Goal: Transaction & Acquisition: Purchase product/service

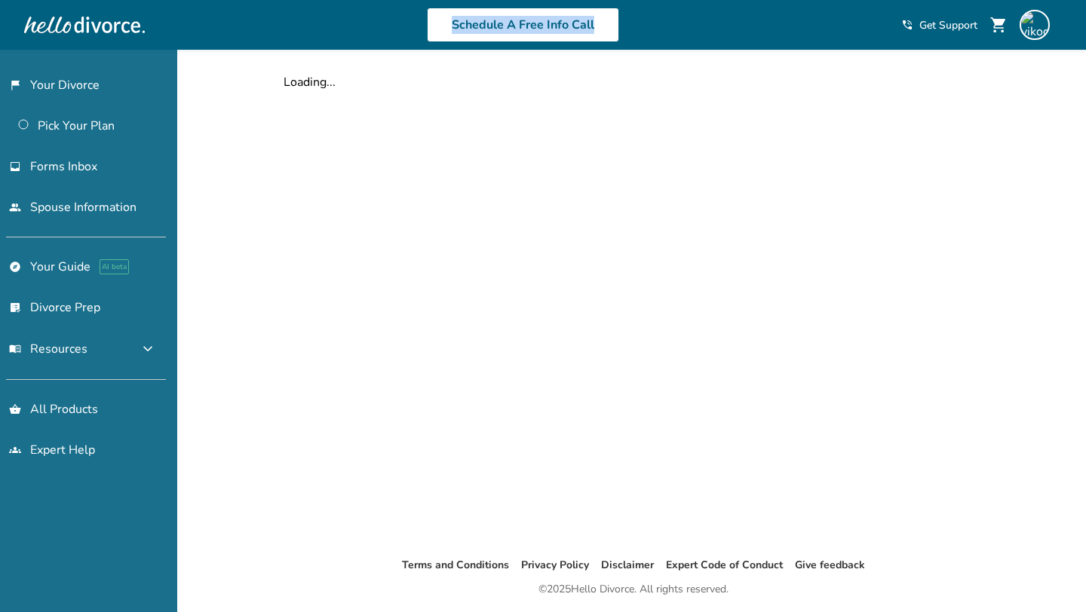
drag, startPoint x: 769, startPoint y: 46, endPoint x: 410, endPoint y: 17, distance: 360.2
click at [410, 17] on div "Schedule A Free Info Call shopping_cart phone_in_talk Get Support menu" at bounding box center [543, 24] width 1062 height 59
click at [386, 20] on div "Schedule A Free Info Call" at bounding box center [523, 25] width 757 height 35
drag, startPoint x: 633, startPoint y: 20, endPoint x: 419, endPoint y: 20, distance: 214.2
click at [419, 20] on div "Schedule A Free Info Call" at bounding box center [523, 25] width 757 height 35
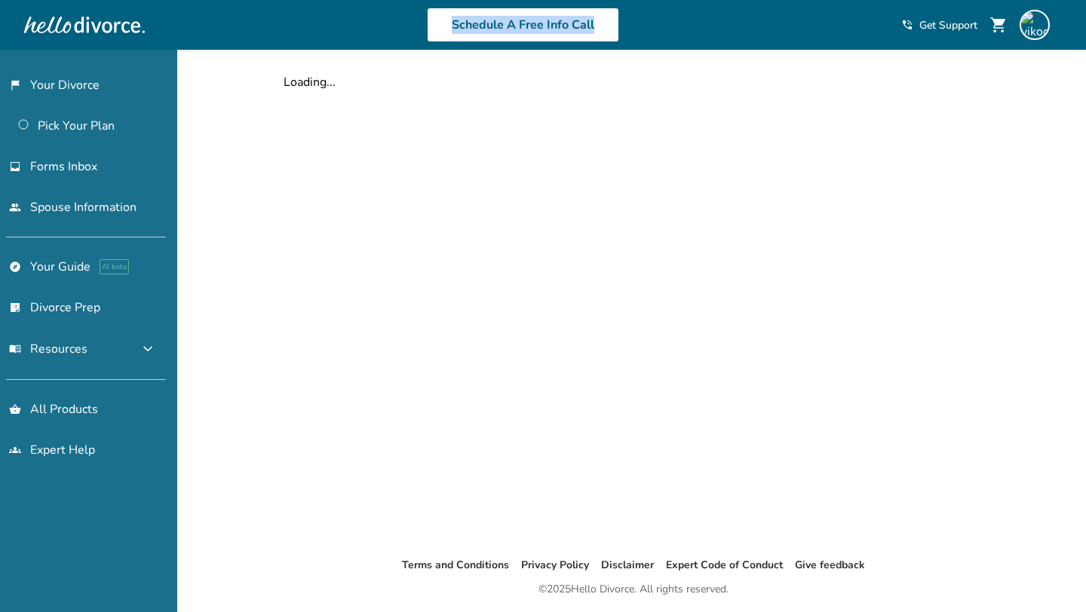
click at [384, 20] on div "Schedule A Free Info Call" at bounding box center [523, 25] width 757 height 35
click at [769, 23] on div "Schedule A Free Info Call" at bounding box center [523, 25] width 757 height 35
click at [373, 27] on div "Schedule A Free Info Call" at bounding box center [523, 25] width 757 height 35
click at [296, 220] on div "Loading..." at bounding box center [634, 303] width 724 height 507
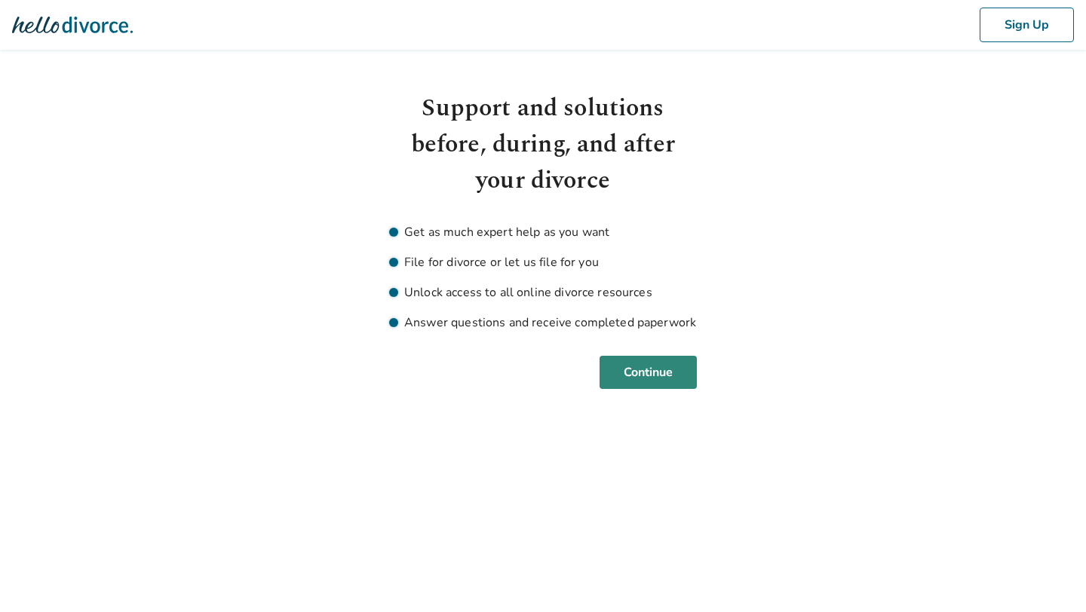
click at [609, 372] on button "Continue" at bounding box center [648, 372] width 97 height 33
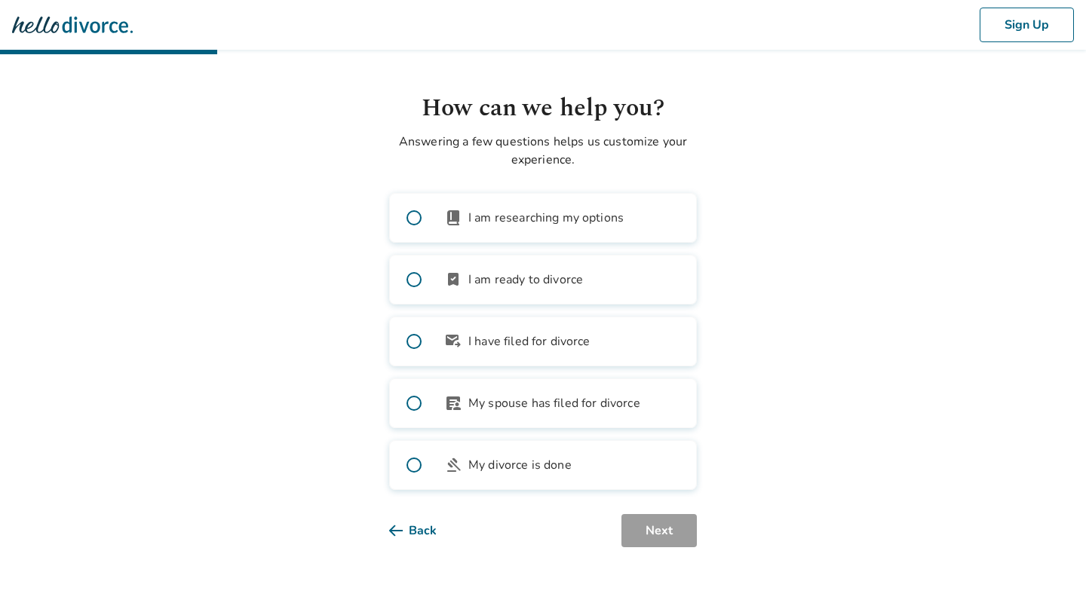
click at [495, 279] on span "I am ready to divorce" at bounding box center [525, 280] width 115 height 18
drag, startPoint x: 646, startPoint y: 520, endPoint x: 636, endPoint y: 499, distance: 24.3
click at [646, 520] on button "Next" at bounding box center [659, 530] width 75 height 33
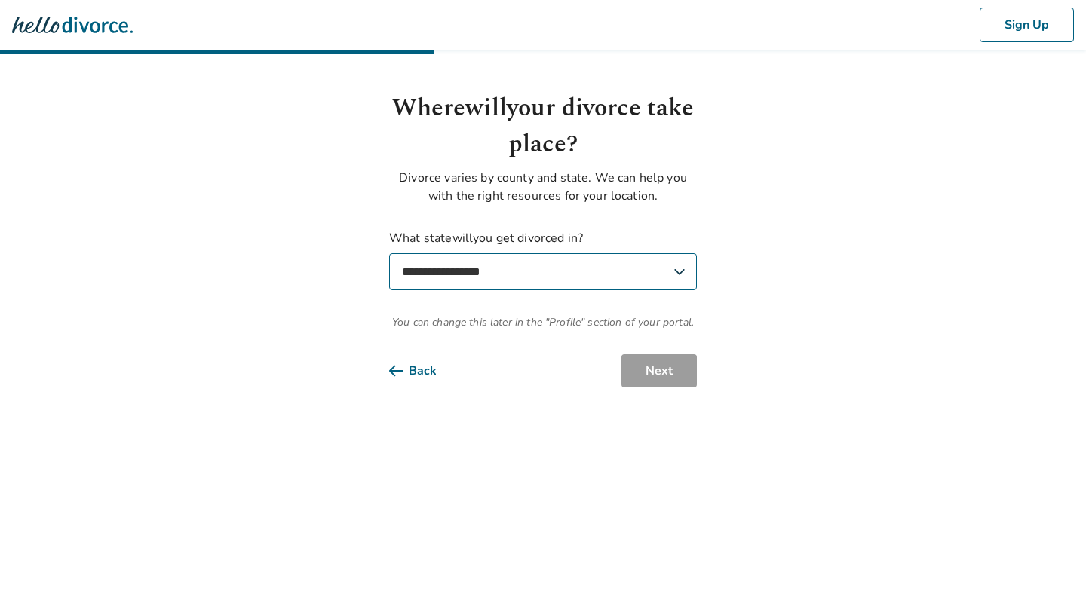
click at [651, 266] on select "**********" at bounding box center [543, 271] width 308 height 37
select select "**"
click at [389, 253] on select "**********" at bounding box center [543, 271] width 308 height 37
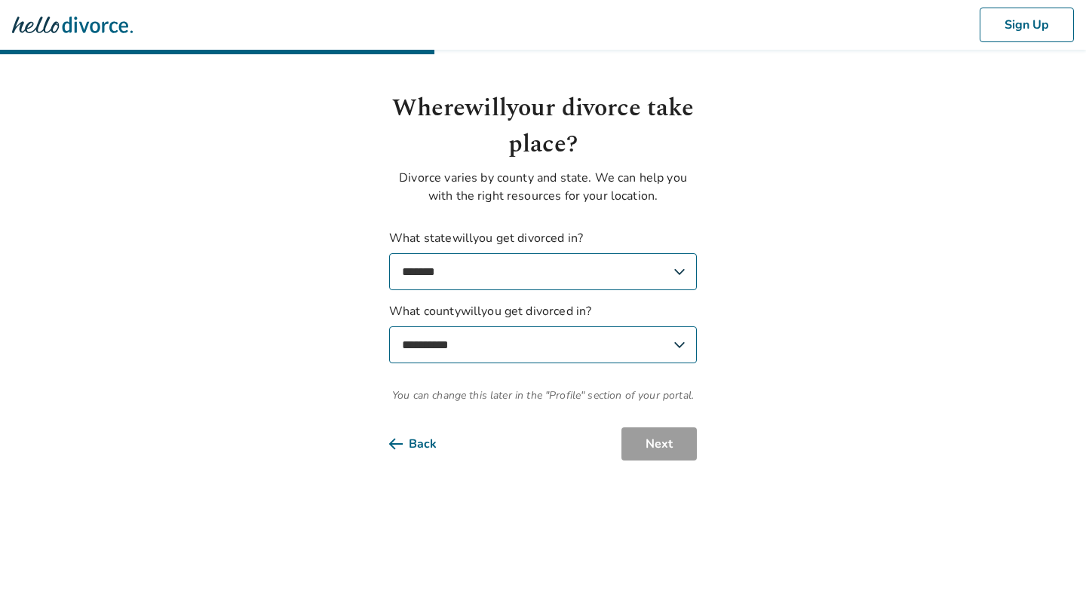
click at [622, 343] on select "**********" at bounding box center [543, 345] width 308 height 37
select select "*******"
click at [389, 327] on select "**********" at bounding box center [543, 345] width 308 height 37
click at [648, 447] on button "Next" at bounding box center [659, 444] width 75 height 33
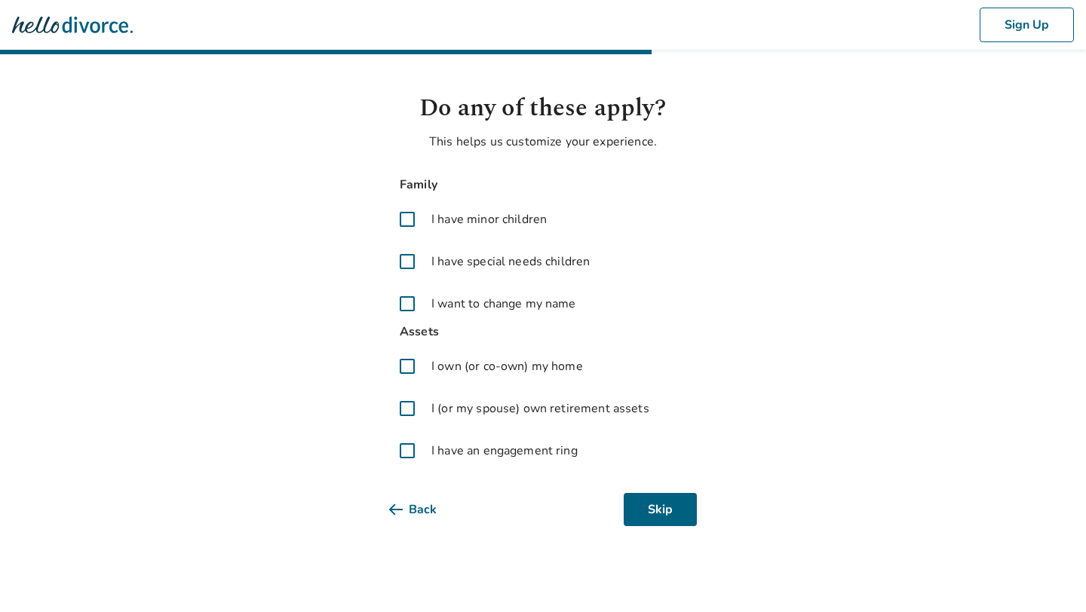
click at [471, 221] on span "I have minor children" at bounding box center [488, 219] width 115 height 18
drag, startPoint x: 459, startPoint y: 260, endPoint x: 458, endPoint y: 275, distance: 15.1
click at [459, 260] on span "I have special needs children" at bounding box center [510, 262] width 158 height 18
click at [457, 302] on span "I want to change my name" at bounding box center [503, 304] width 145 height 18
click at [455, 366] on span "I own (or co-own) my home" at bounding box center [507, 367] width 152 height 18
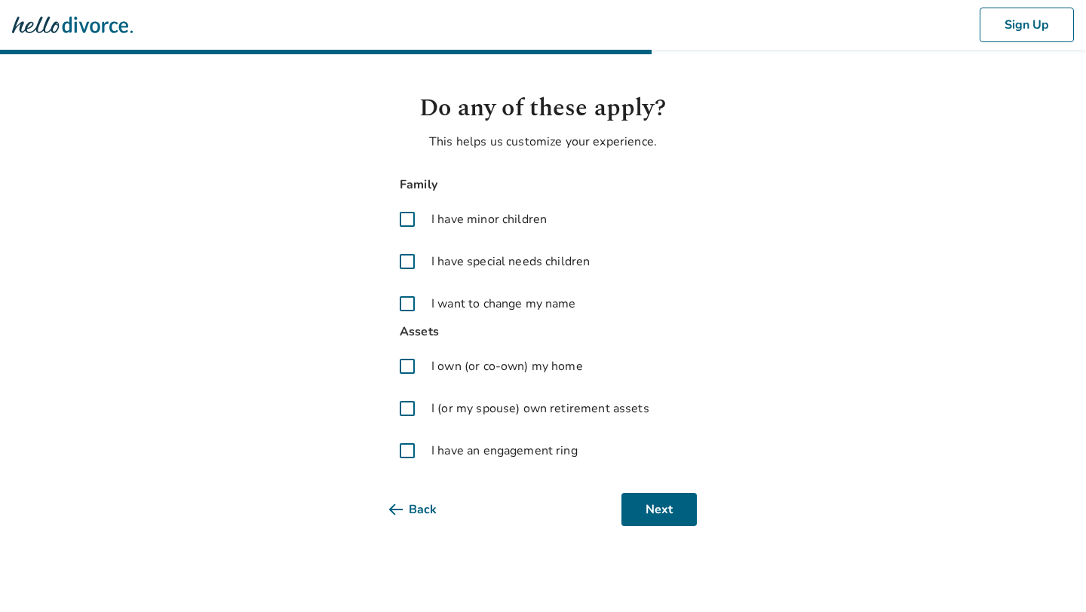
click at [453, 401] on span "I (or my spouse) own retirement assets" at bounding box center [540, 409] width 218 height 18
click at [446, 461] on label "I have an engagement ring" at bounding box center [543, 451] width 308 height 36
click at [668, 489] on div "Do any of these apply? This helps us customize your experience. Family I have m…" at bounding box center [543, 309] width 308 height 436
click at [655, 489] on div "Do any of these apply? This helps us customize your experience. Family I have m…" at bounding box center [543, 309] width 308 height 436
click at [651, 515] on button "Next" at bounding box center [659, 509] width 75 height 33
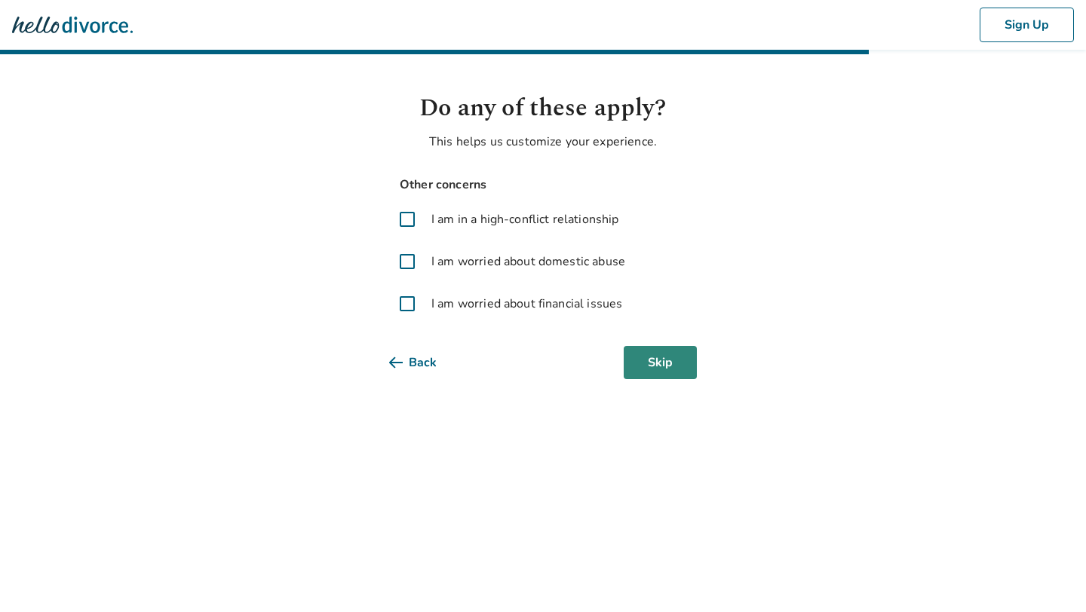
click at [658, 362] on button "Skip" at bounding box center [660, 362] width 73 height 33
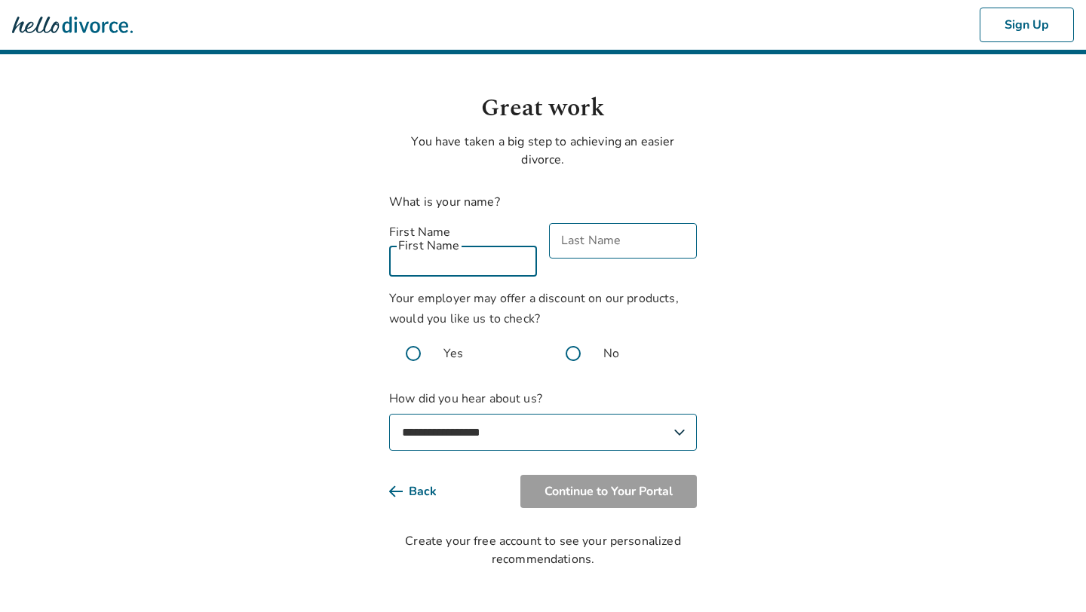
click at [456, 246] on input "First Name" at bounding box center [463, 258] width 148 height 35
type input "****"
click at [594, 253] on input "Last Name" at bounding box center [623, 240] width 148 height 35
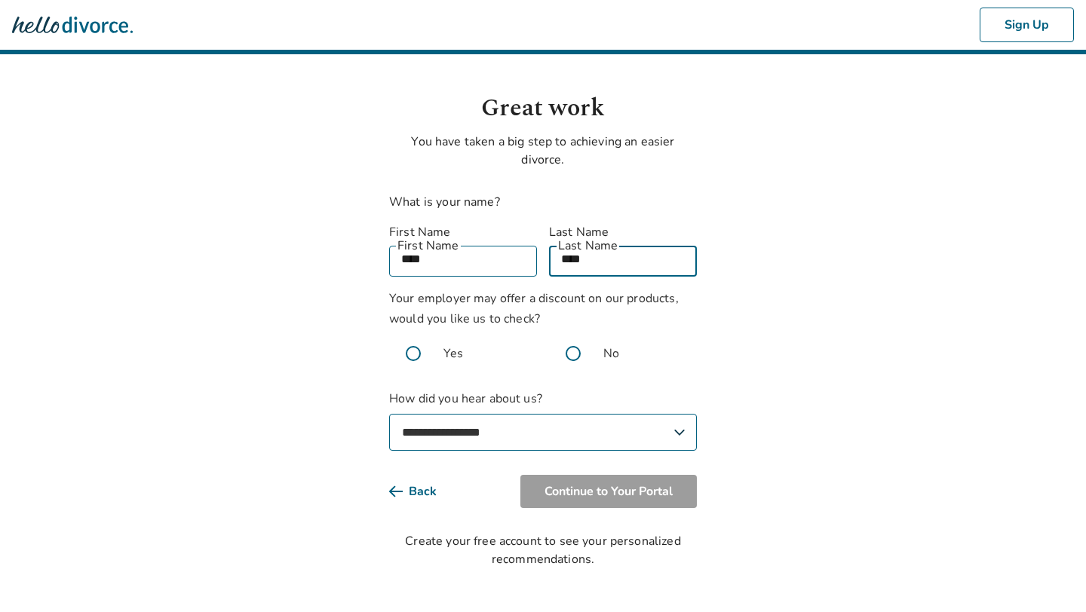
type input "****"
click at [573, 343] on span at bounding box center [573, 354] width 48 height 48
click at [550, 414] on select "**********" at bounding box center [543, 432] width 308 height 37
select select "**********"
click at [389, 414] on select "**********" at bounding box center [543, 432] width 308 height 37
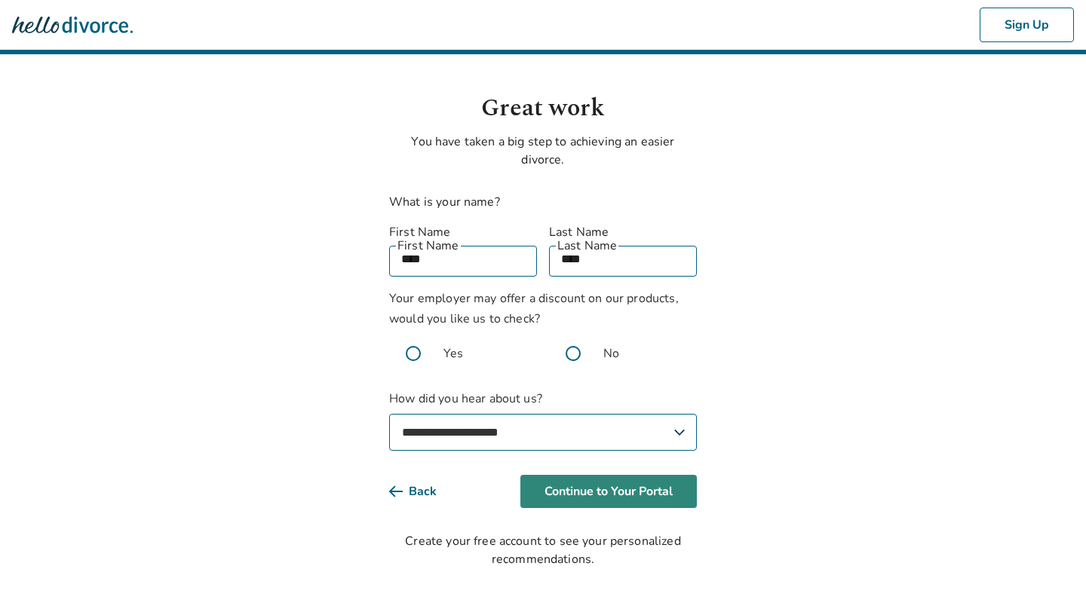
click at [662, 475] on button "Continue to Your Portal" at bounding box center [608, 491] width 177 height 33
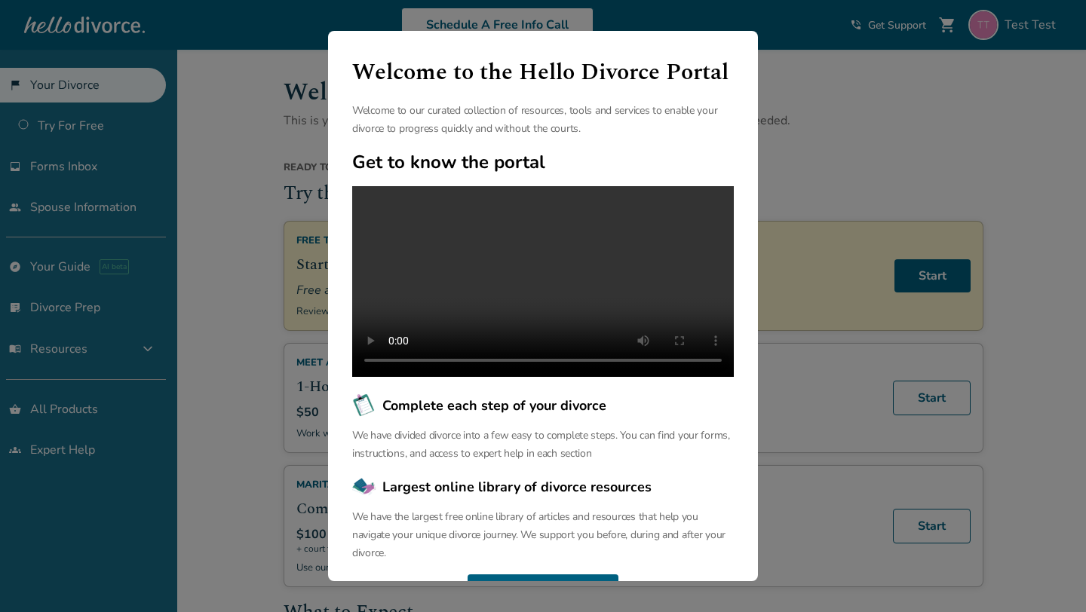
click at [220, 146] on div "Welcome to the Hello Divorce Portal Welcome to our curated collection of resour…" at bounding box center [543, 306] width 1086 height 612
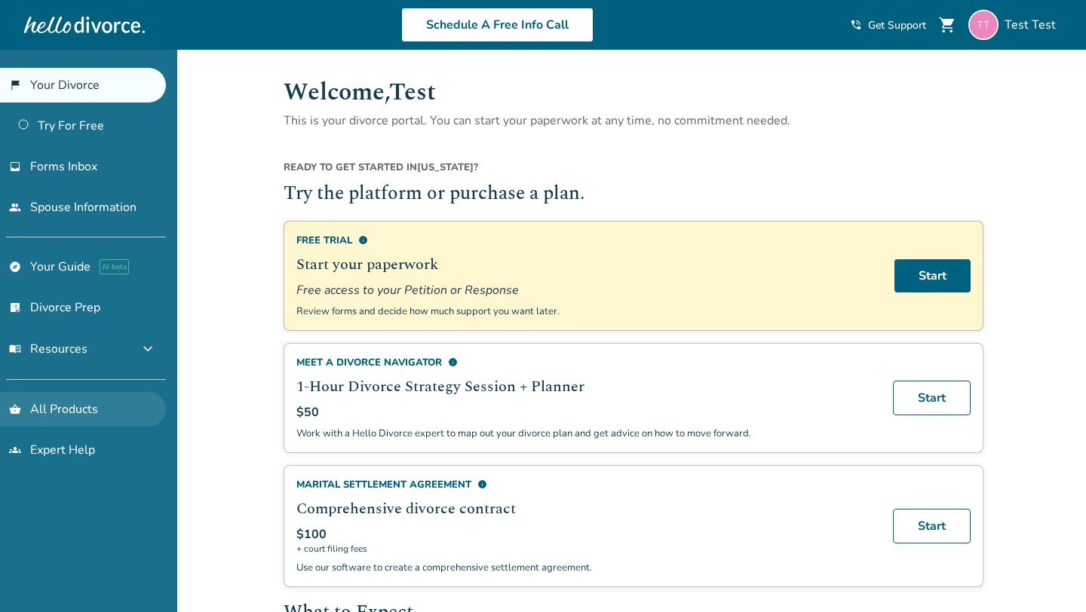
click at [40, 398] on link "shopping_basket All Products" at bounding box center [83, 409] width 166 height 35
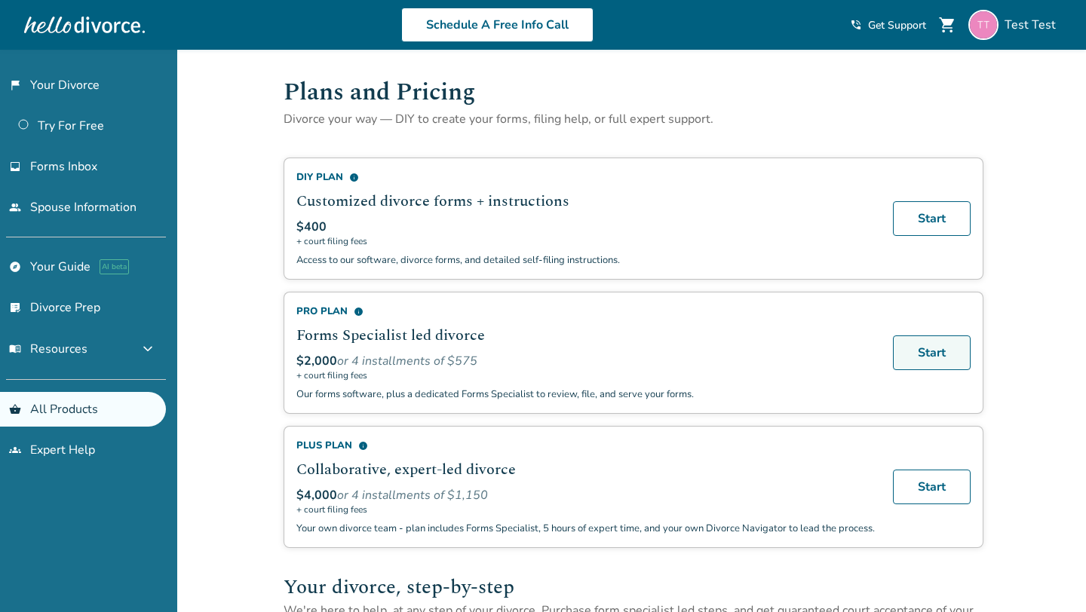
click at [905, 354] on link "Start" at bounding box center [932, 353] width 78 height 35
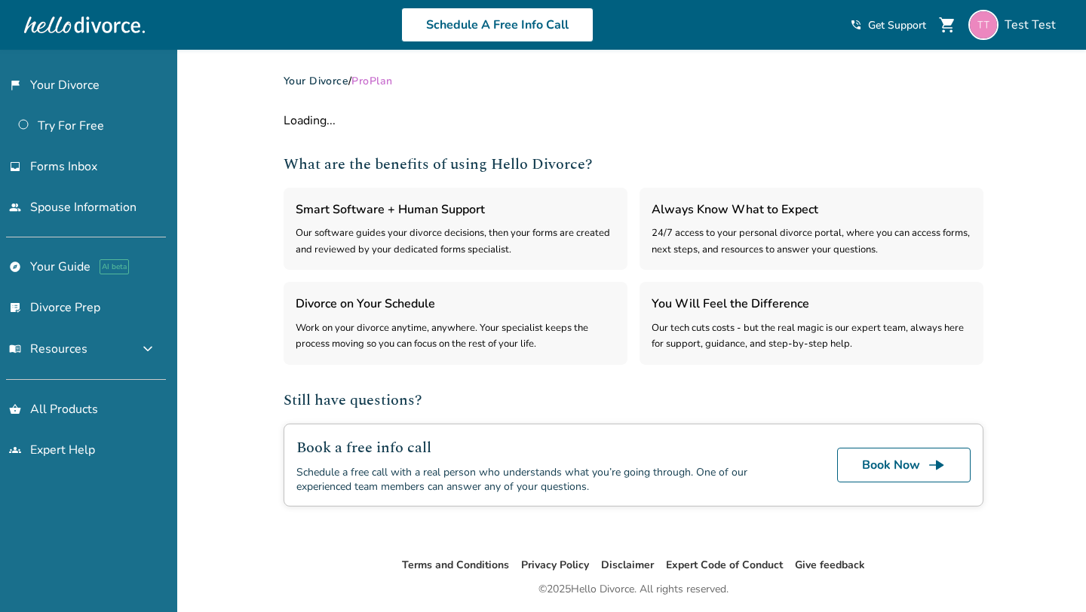
select select "***"
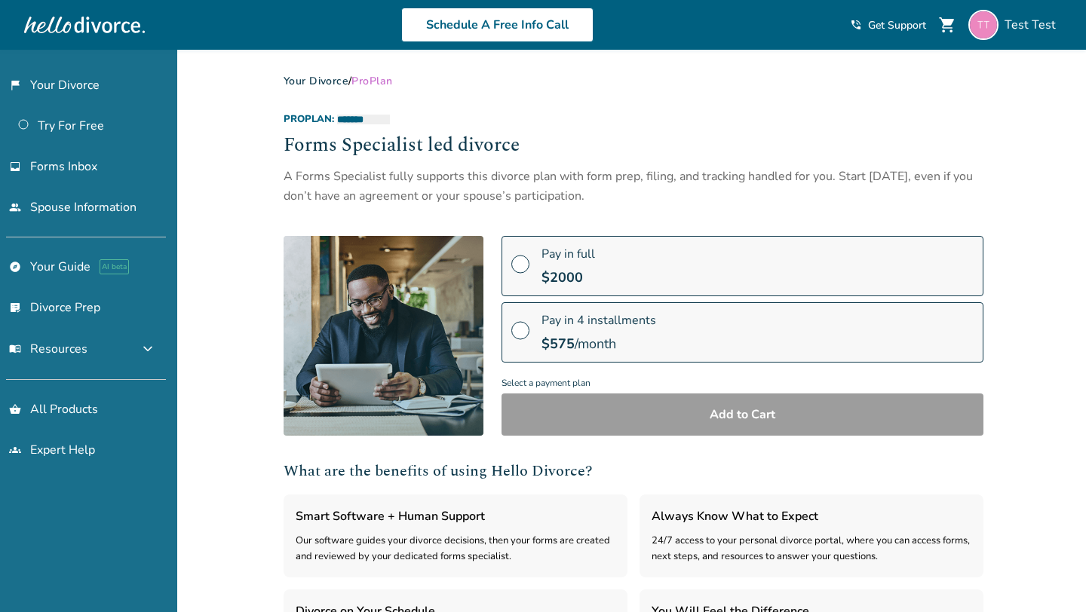
click at [539, 250] on label "Pay in full $ 2000" at bounding box center [743, 266] width 482 height 60
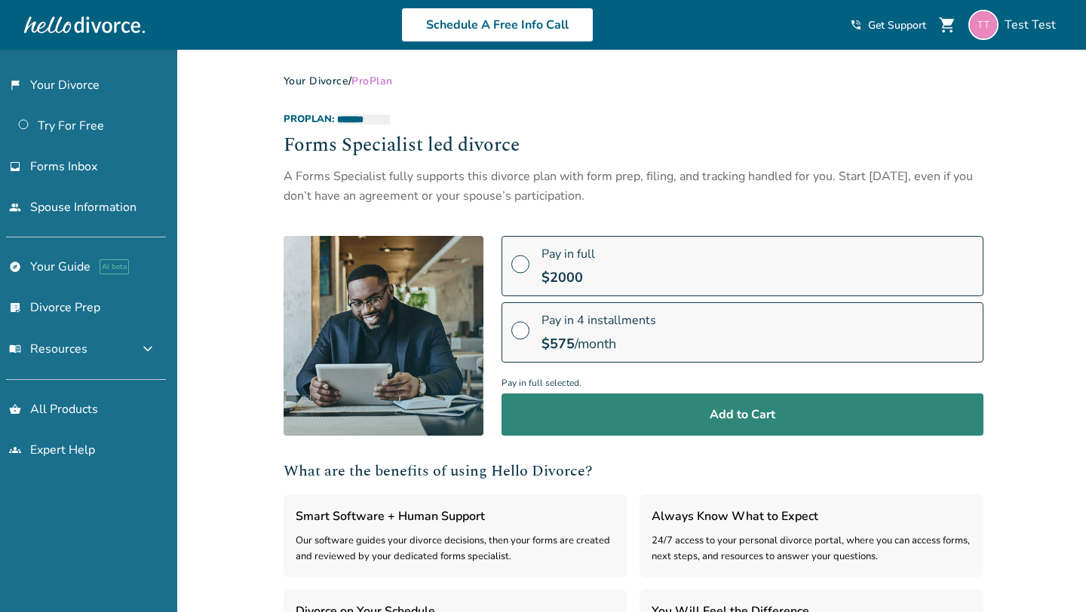
click at [606, 421] on button "Add to Cart" at bounding box center [743, 415] width 482 height 42
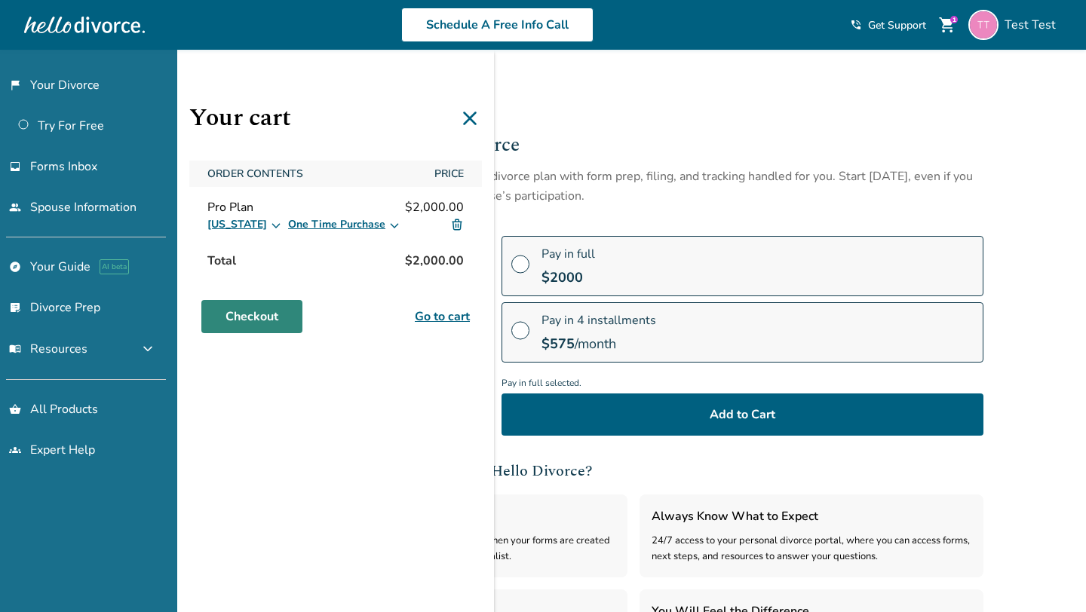
click at [256, 320] on link "Checkout" at bounding box center [251, 316] width 101 height 33
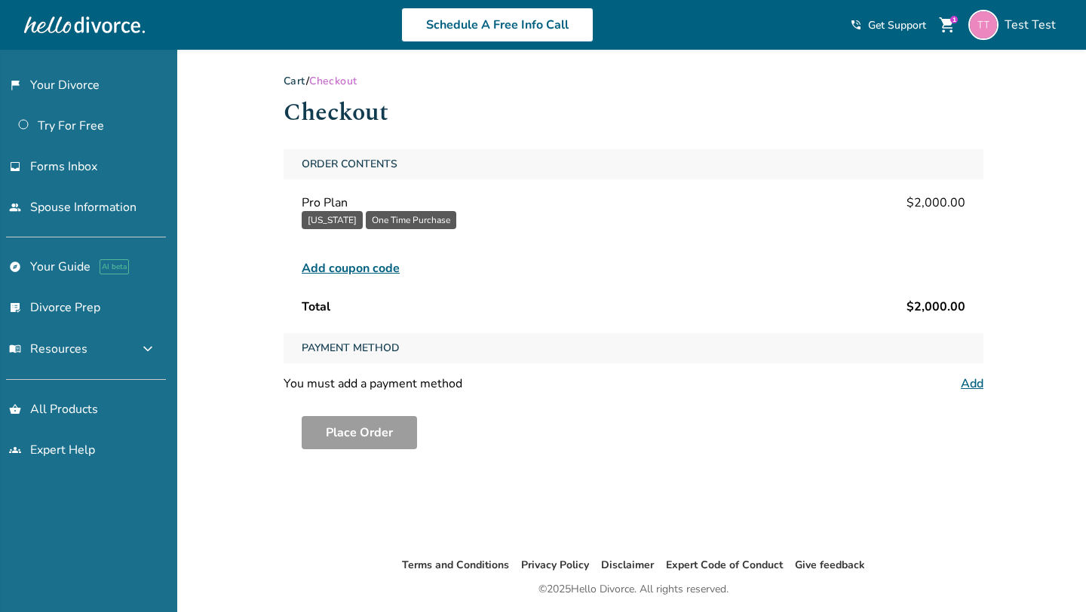
click at [346, 266] on span "Add coupon code" at bounding box center [351, 268] width 98 height 18
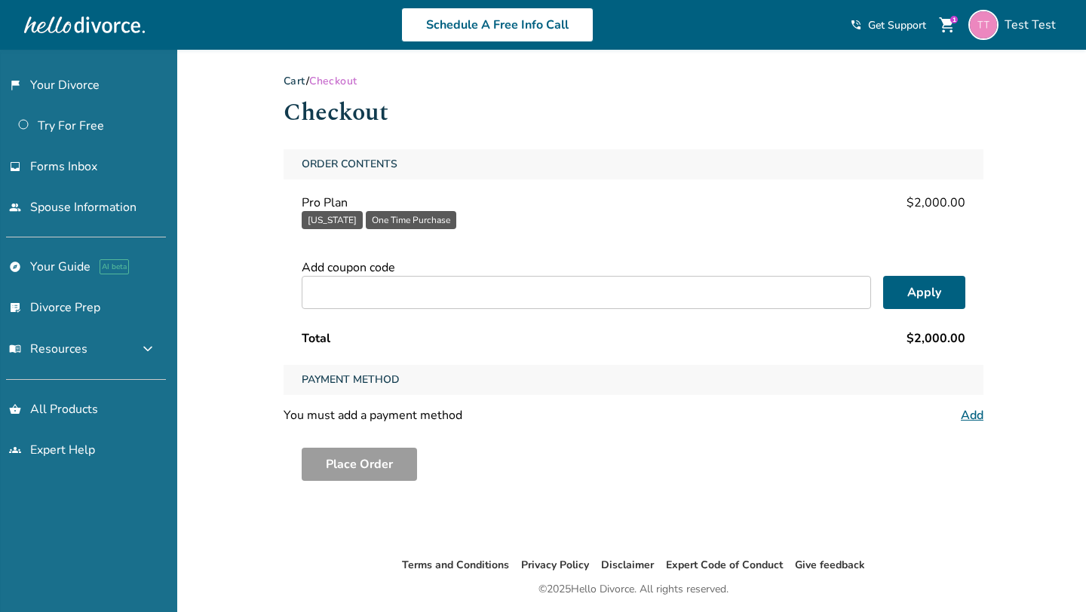
click at [413, 300] on input "text" at bounding box center [586, 292] width 569 height 33
paste input "**********"
type input "**********"
click at [923, 299] on button "Apply" at bounding box center [924, 292] width 82 height 33
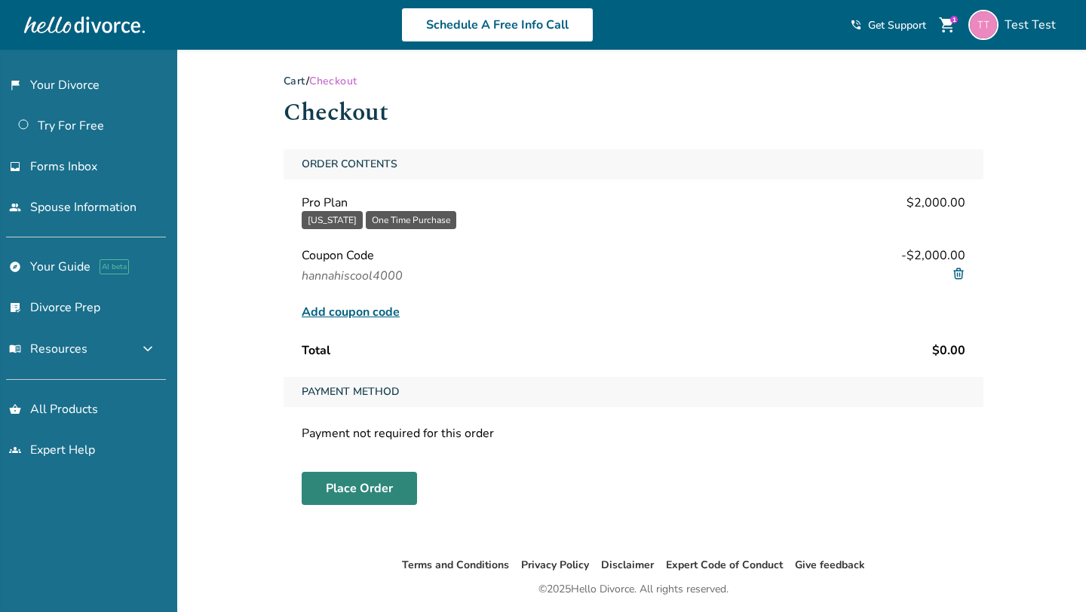
click at [348, 490] on button "Place Order" at bounding box center [359, 488] width 115 height 33
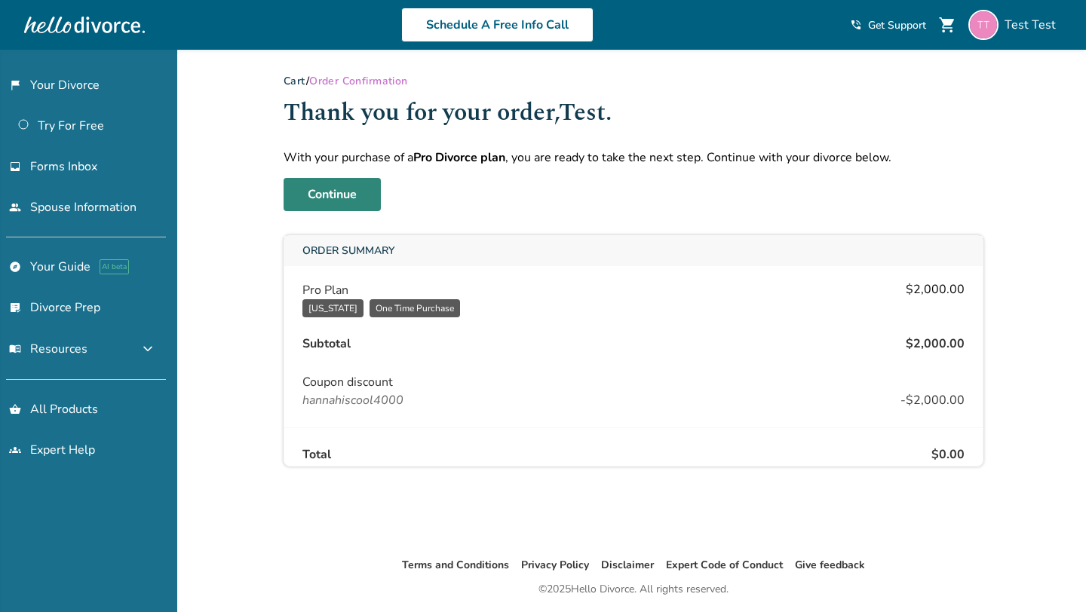
click at [316, 187] on link "Continue" at bounding box center [332, 194] width 97 height 33
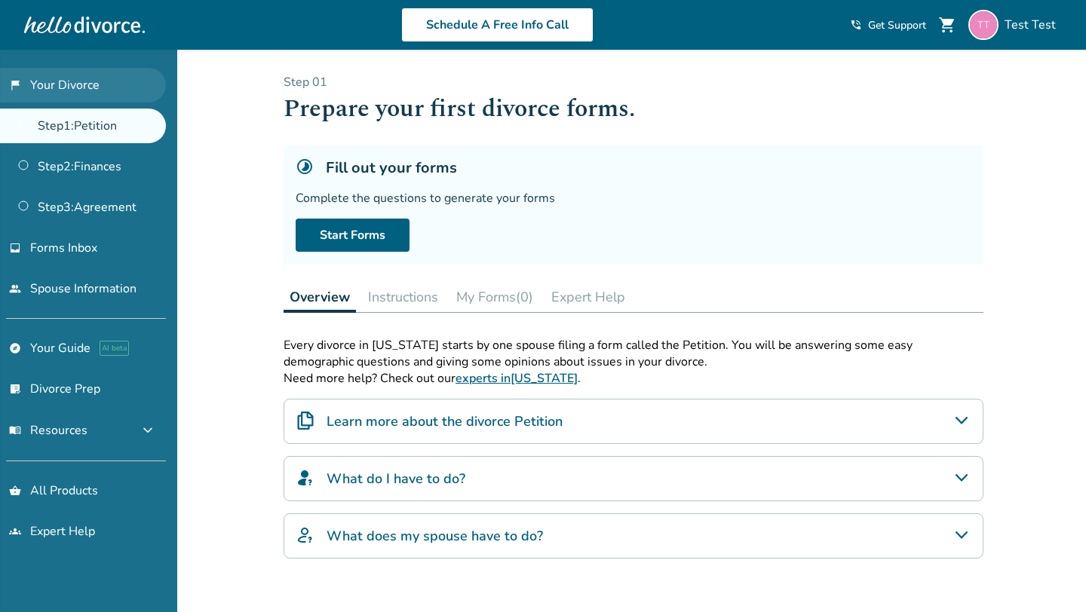
click at [83, 84] on link "flag_2 Your Divorce" at bounding box center [83, 85] width 166 height 35
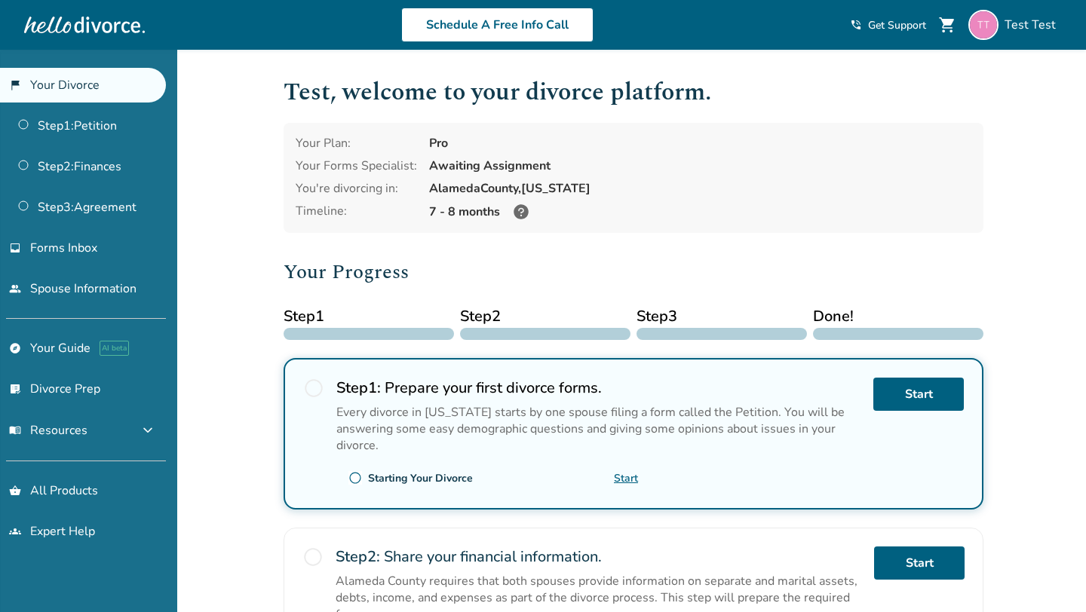
click at [264, 194] on div "Added to cart Test , welcome to your divorce platform. Your Plan: Pro Your Form…" at bounding box center [543, 573] width 1086 height 1047
click at [94, 135] on link "Step 1 : Petition" at bounding box center [83, 126] width 166 height 35
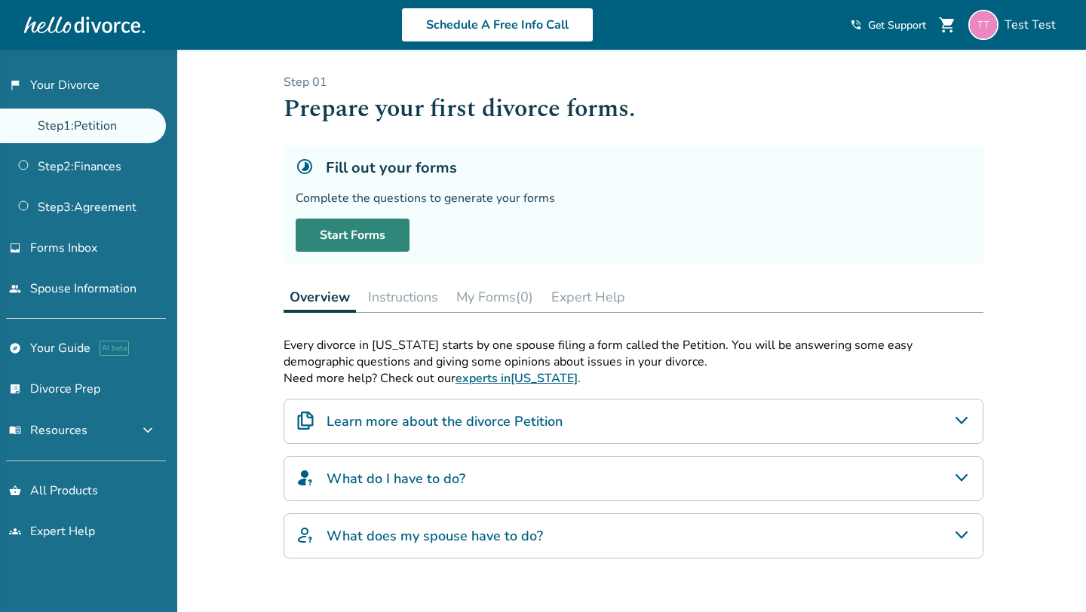
click at [328, 227] on link "Start Forms" at bounding box center [353, 235] width 114 height 33
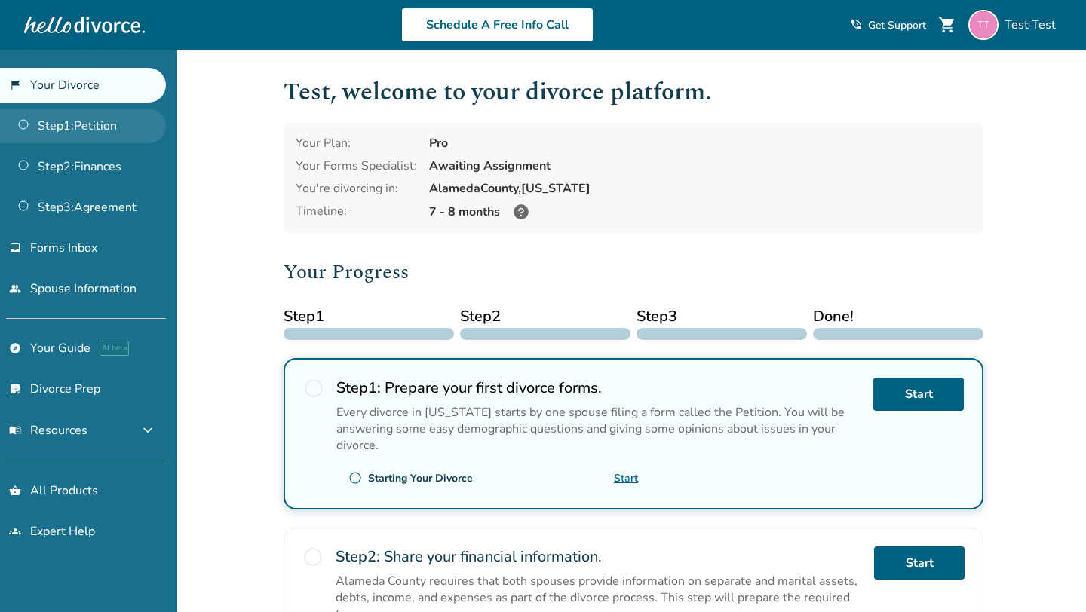
click at [43, 121] on link "Step 1 : Petition" at bounding box center [83, 126] width 166 height 35
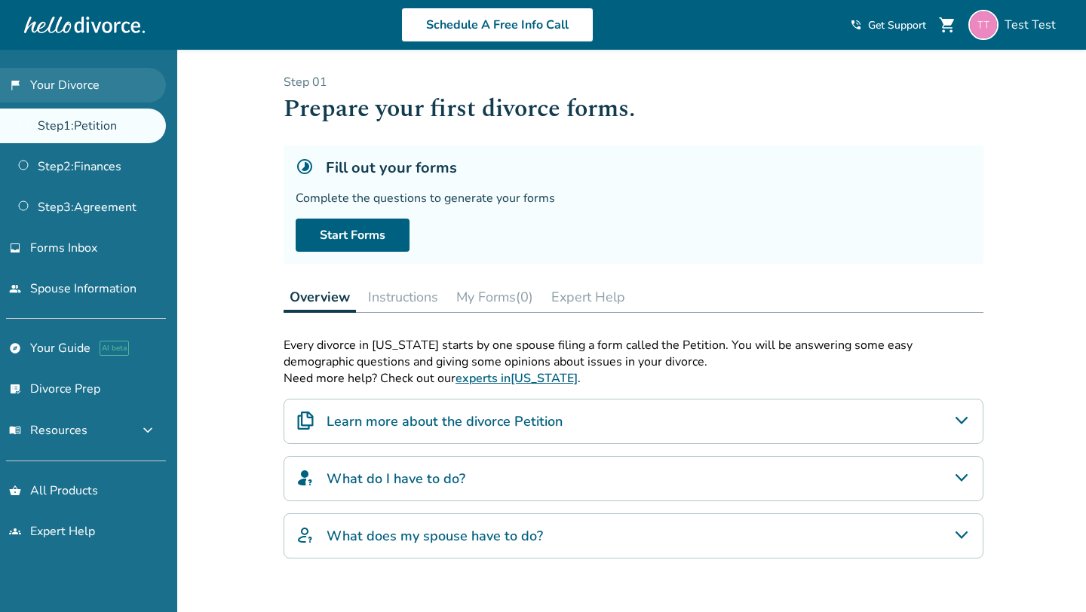
click at [65, 100] on link "flag_2 Your Divorce" at bounding box center [83, 85] width 166 height 35
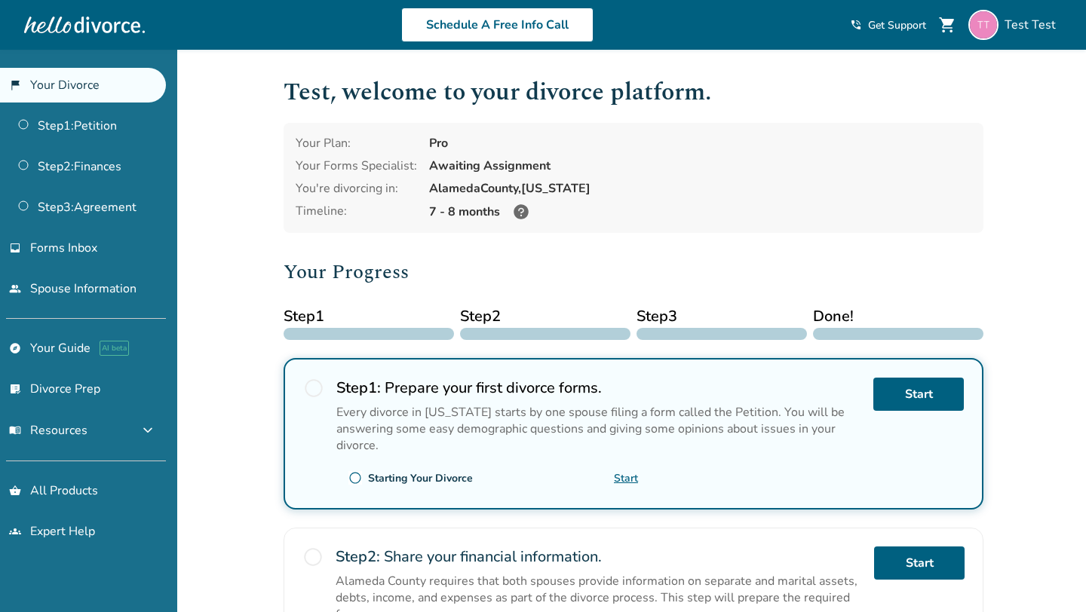
click at [241, 262] on div "Added to cart Test , welcome to your divorce platform. Your Plan: Pro Your Form…" at bounding box center [543, 573] width 1086 height 1047
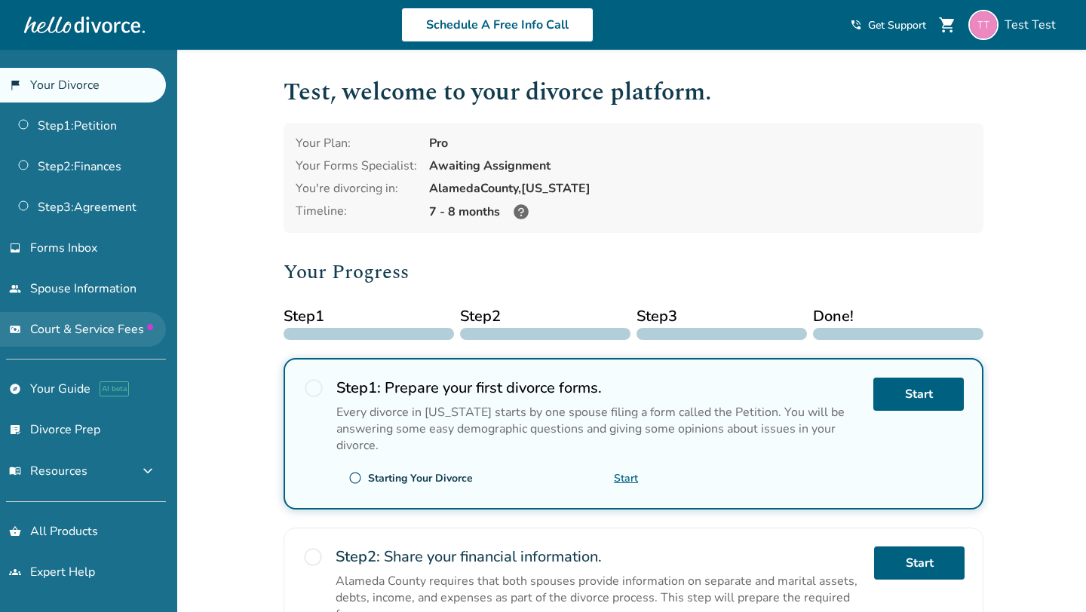
click at [116, 335] on span "Court & Service Fees" at bounding box center [91, 329] width 123 height 17
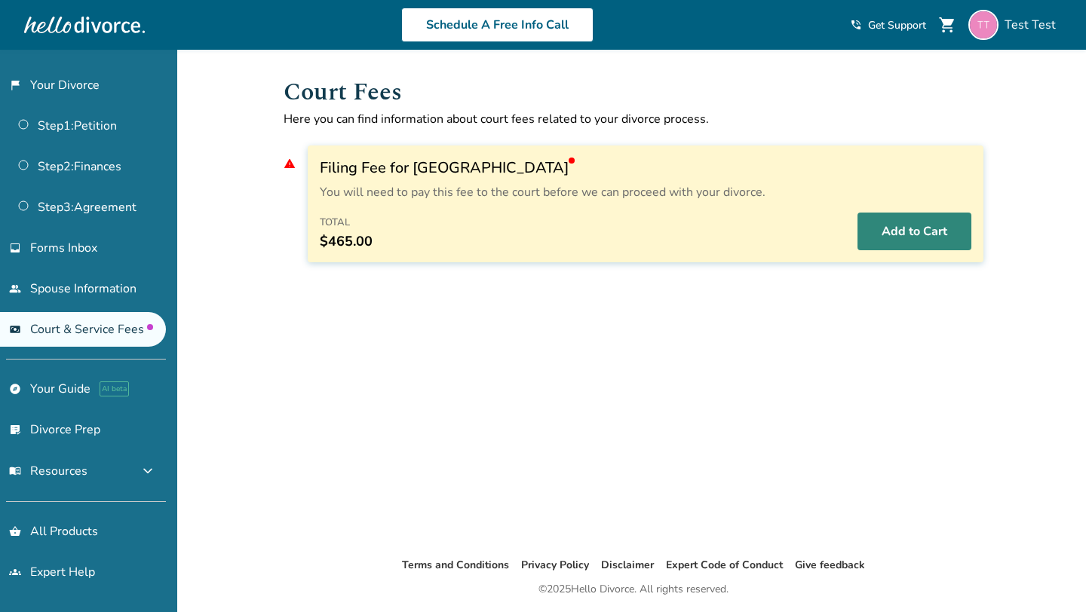
click at [898, 232] on button "Add to Cart" at bounding box center [915, 232] width 114 height 38
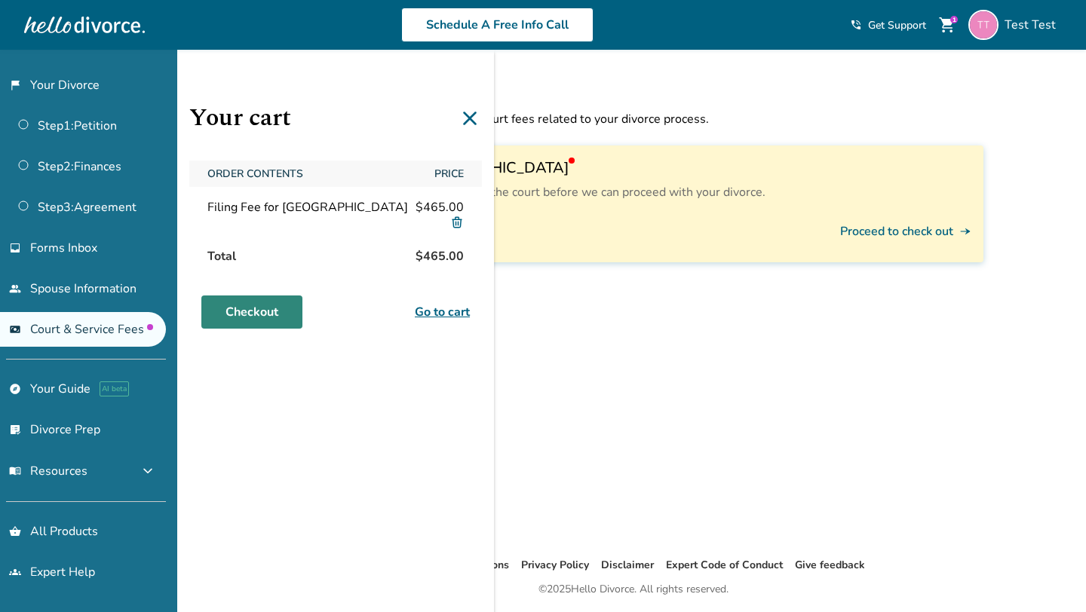
click at [252, 321] on link "Checkout" at bounding box center [251, 312] width 101 height 33
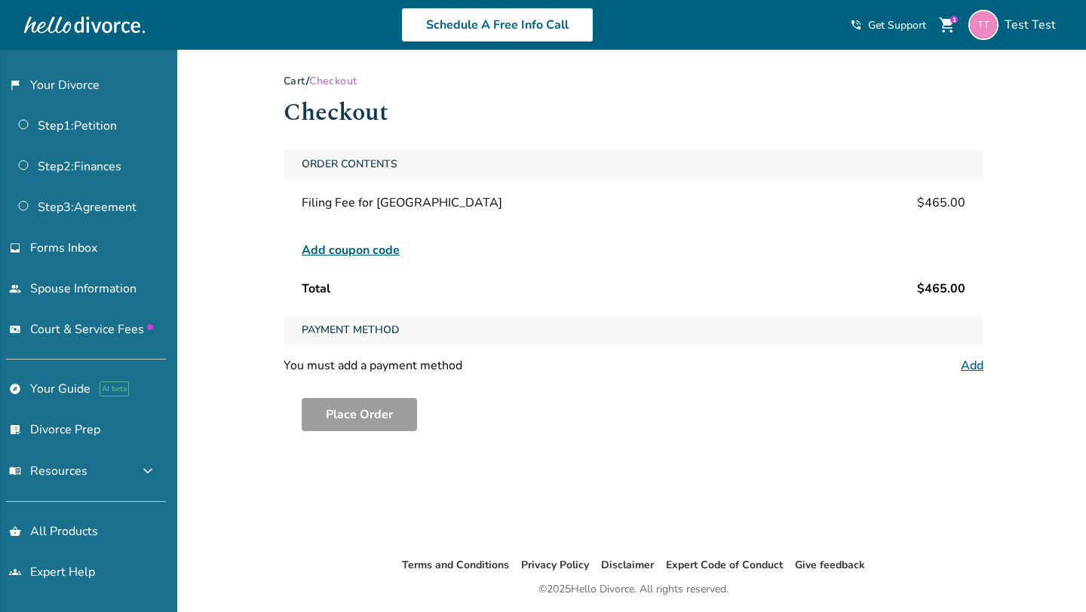
click at [369, 251] on span "Add coupon code" at bounding box center [351, 250] width 98 height 18
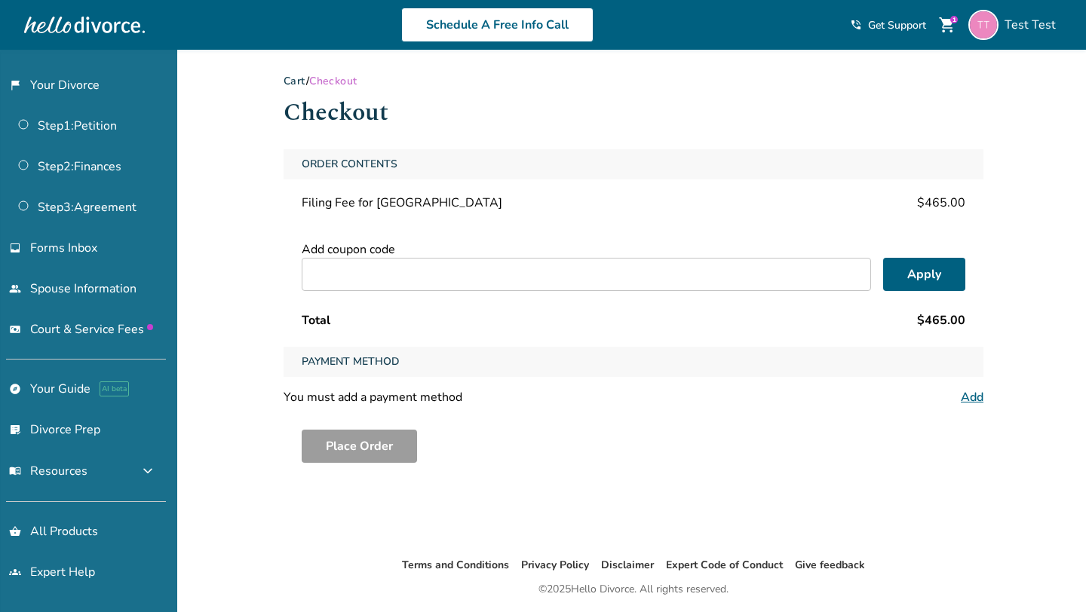
click at [437, 267] on input "text" at bounding box center [586, 274] width 569 height 33
paste input "**********"
type input "**********"
click at [920, 279] on button "Apply" at bounding box center [924, 274] width 82 height 33
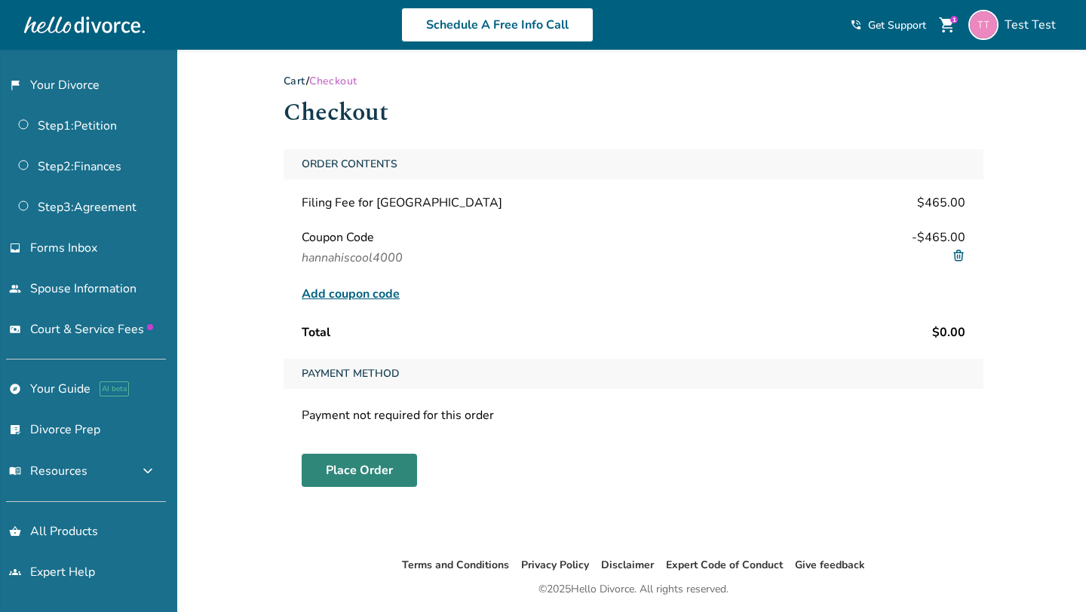
click at [352, 466] on button "Place Order" at bounding box center [359, 470] width 115 height 33
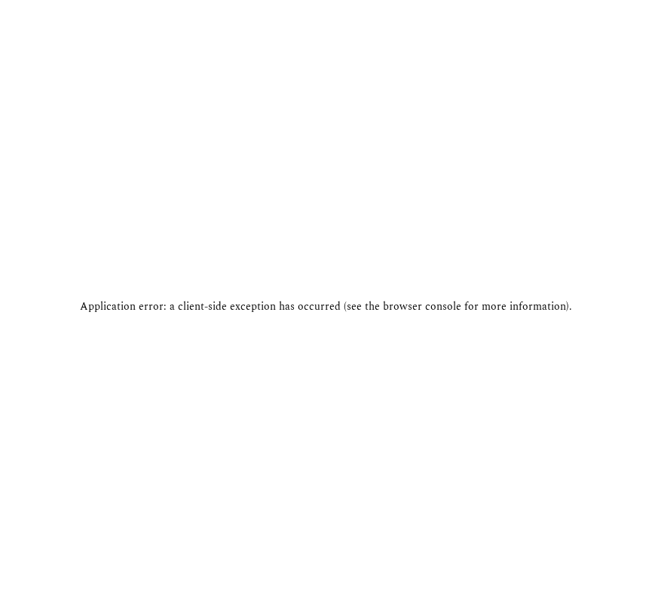
drag, startPoint x: 652, startPoint y: 289, endPoint x: 642, endPoint y: 289, distance: 9.8
click at [642, 289] on div "Application error: a client-side exception has occurred (see the browser consol…" at bounding box center [326, 306] width 652 height 612
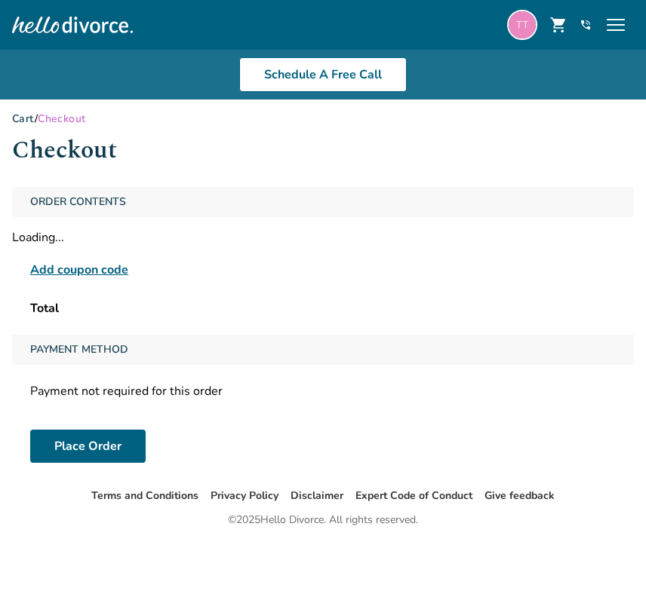
click at [533, 29] on img at bounding box center [522, 25] width 30 height 30
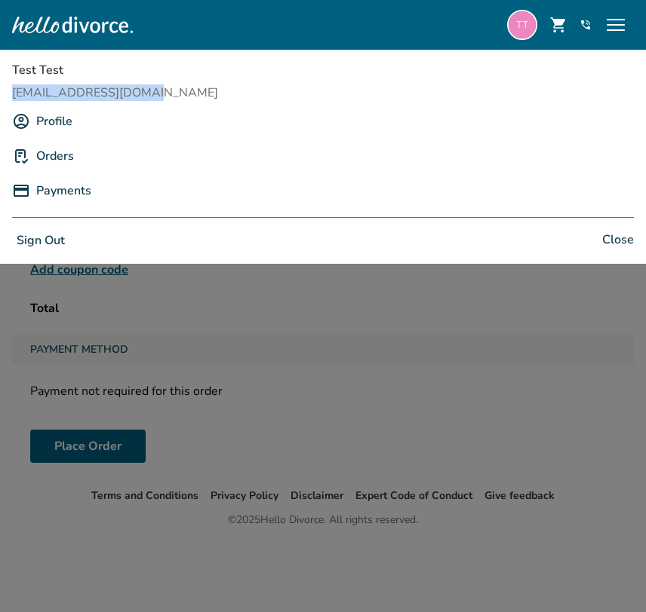
drag, startPoint x: 4, startPoint y: 92, endPoint x: 177, endPoint y: 93, distance: 173.5
click at [177, 93] on div "Test Test yikogo6362@noidem.com Profile Orders Payments Sign Out Close" at bounding box center [323, 157] width 646 height 214
copy span "yikogo6362@noidem.com"
click at [645, 169] on div "Test Test yikogo6362@noidem.com Profile Orders Payments Sign Out Close" at bounding box center [323, 157] width 646 height 214
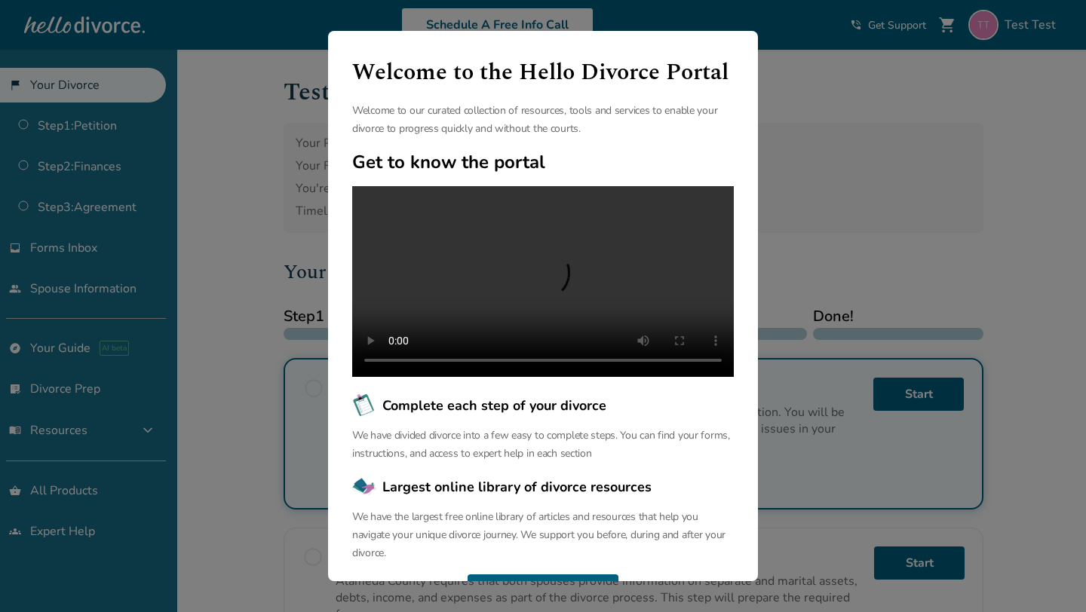
drag, startPoint x: 834, startPoint y: 110, endPoint x: 846, endPoint y: 109, distance: 12.8
click at [834, 110] on div "Welcome to the Hello Divorce Portal Welcome to our curated collection of resour…" at bounding box center [543, 306] width 1086 height 612
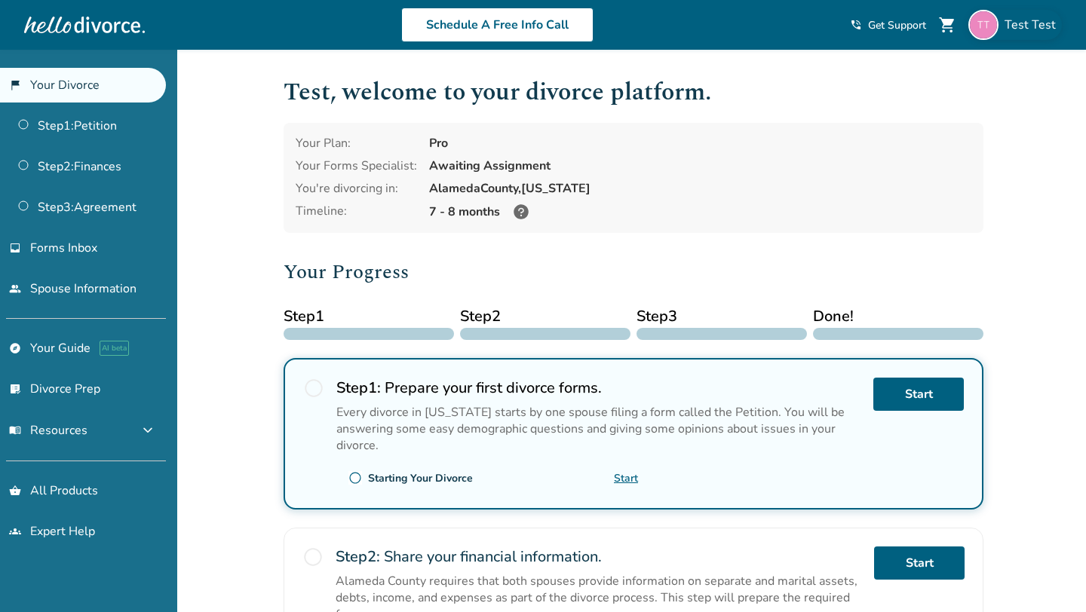
click at [867, 23] on span "Test Test" at bounding box center [1033, 25] width 57 height 17
click at [200, 266] on div "Added to cart Test , welcome to your divorce platform. Your Plan: Pro Your Form…" at bounding box center [543, 573] width 1086 height 1047
click at [1009, 29] on span "Test Test" at bounding box center [1033, 25] width 57 height 17
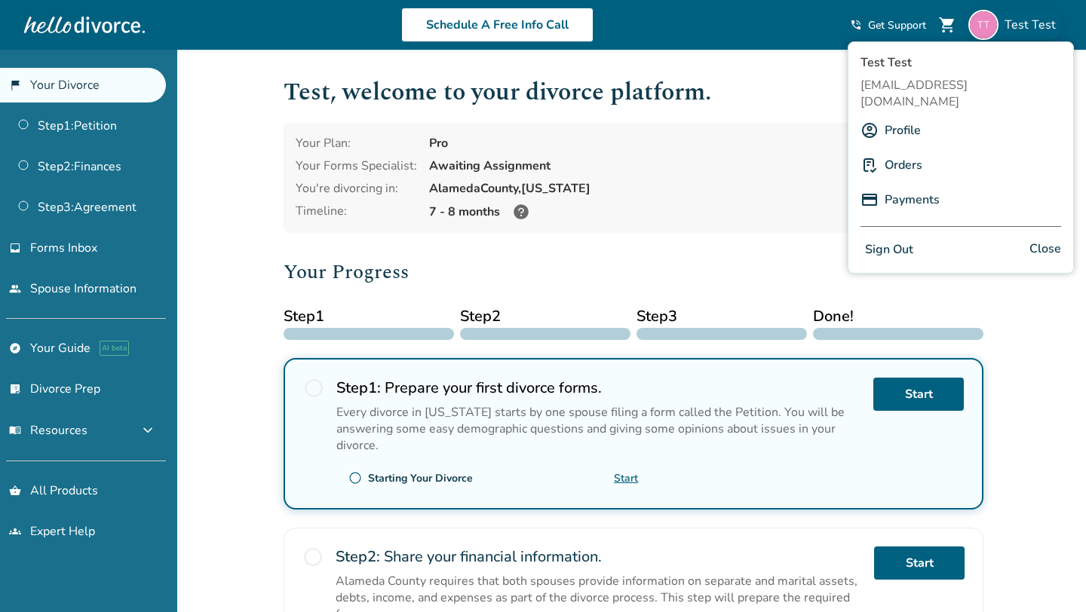
click at [889, 239] on button "Sign Out" at bounding box center [889, 250] width 57 height 22
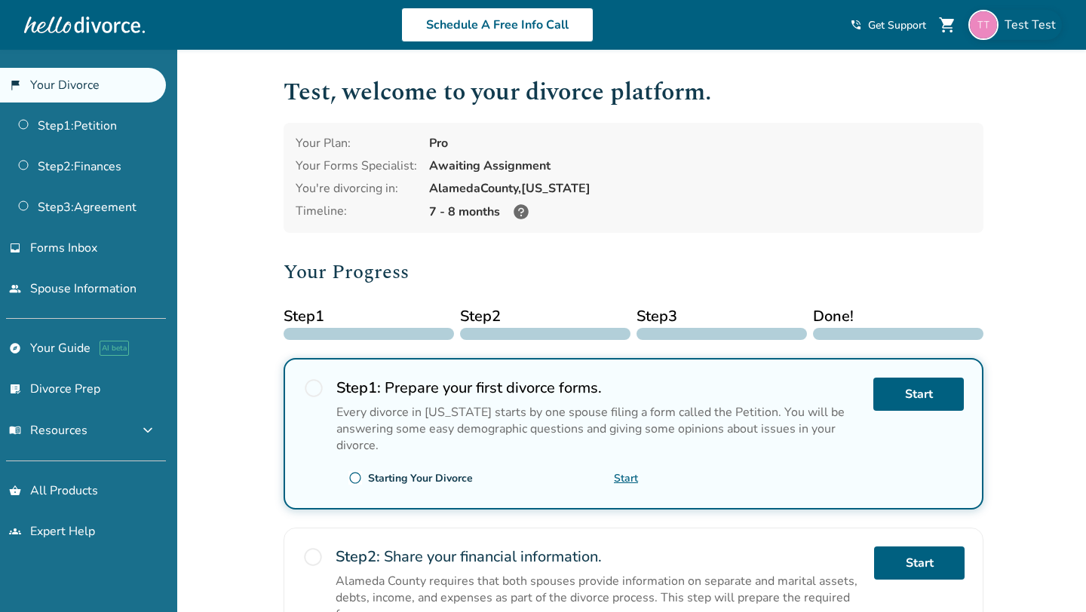
click at [984, 29] on img at bounding box center [984, 25] width 30 height 30
